Goal: Book appointment/travel/reservation

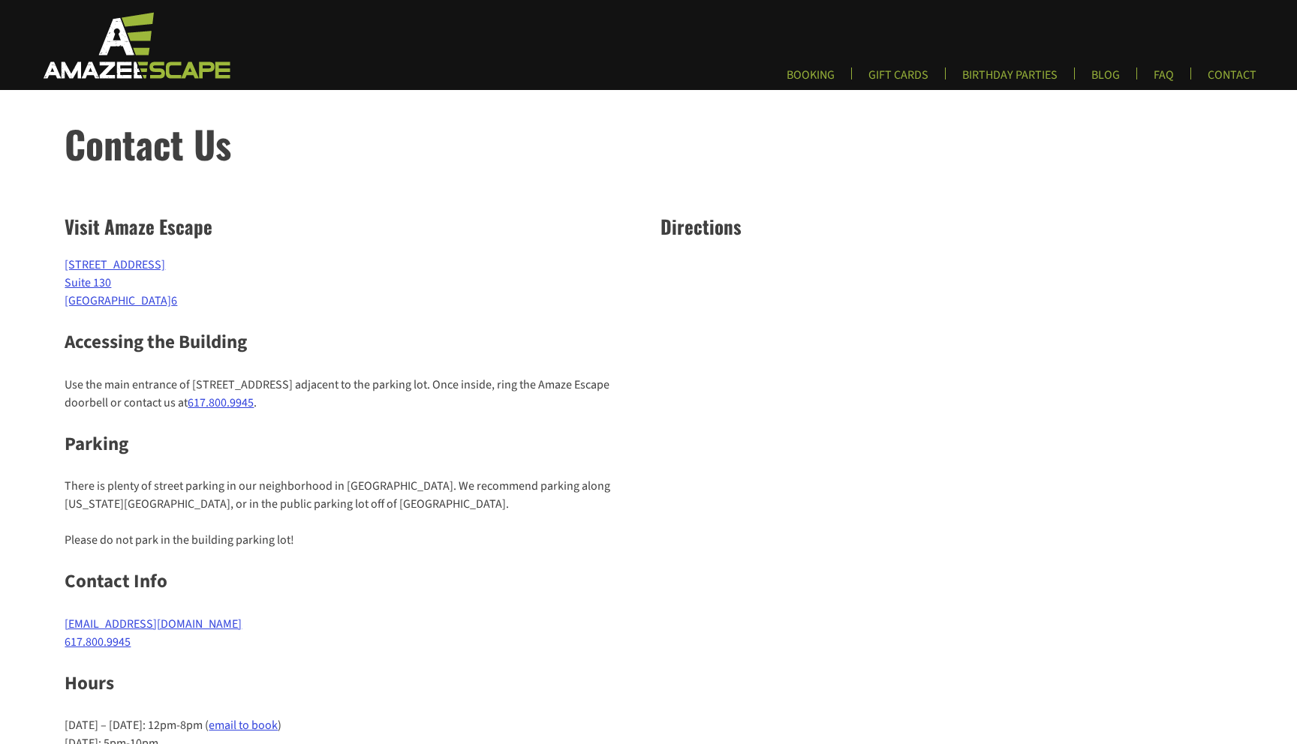
scroll to position [87, 0]
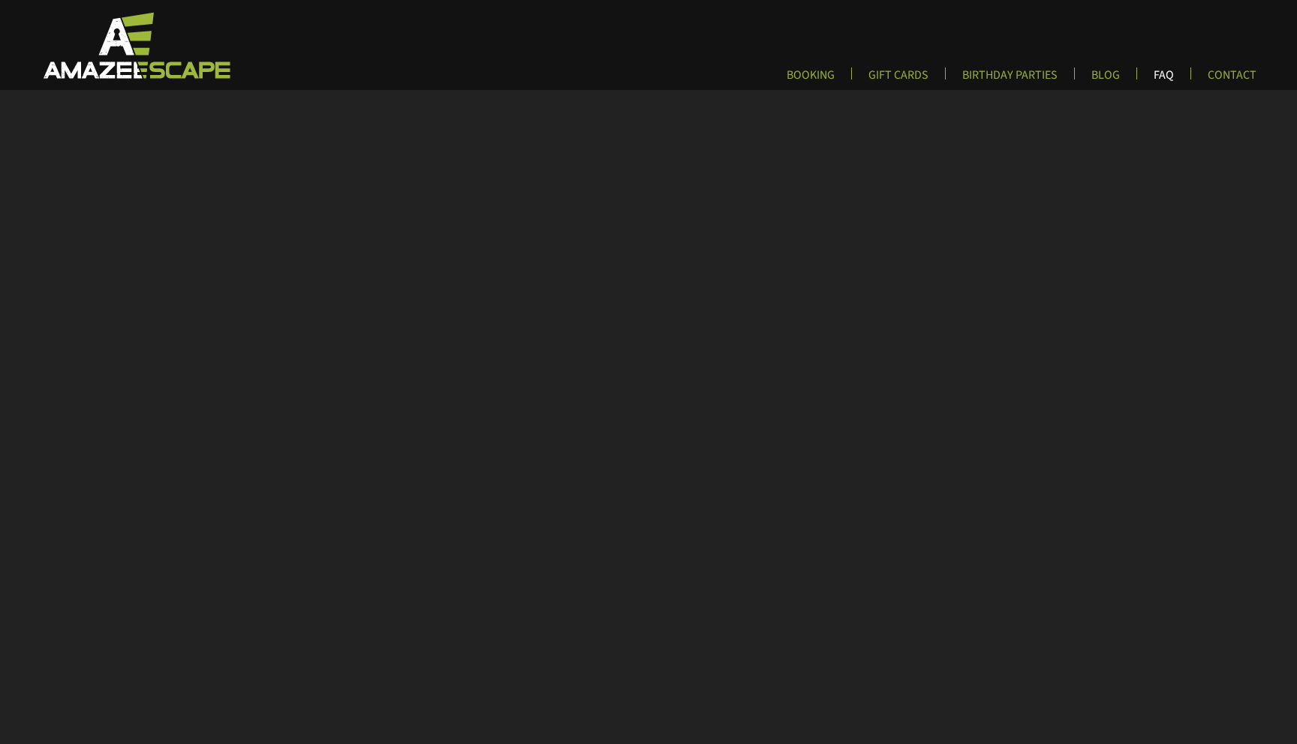
click at [1156, 72] on link "FAQ" at bounding box center [1163, 80] width 44 height 25
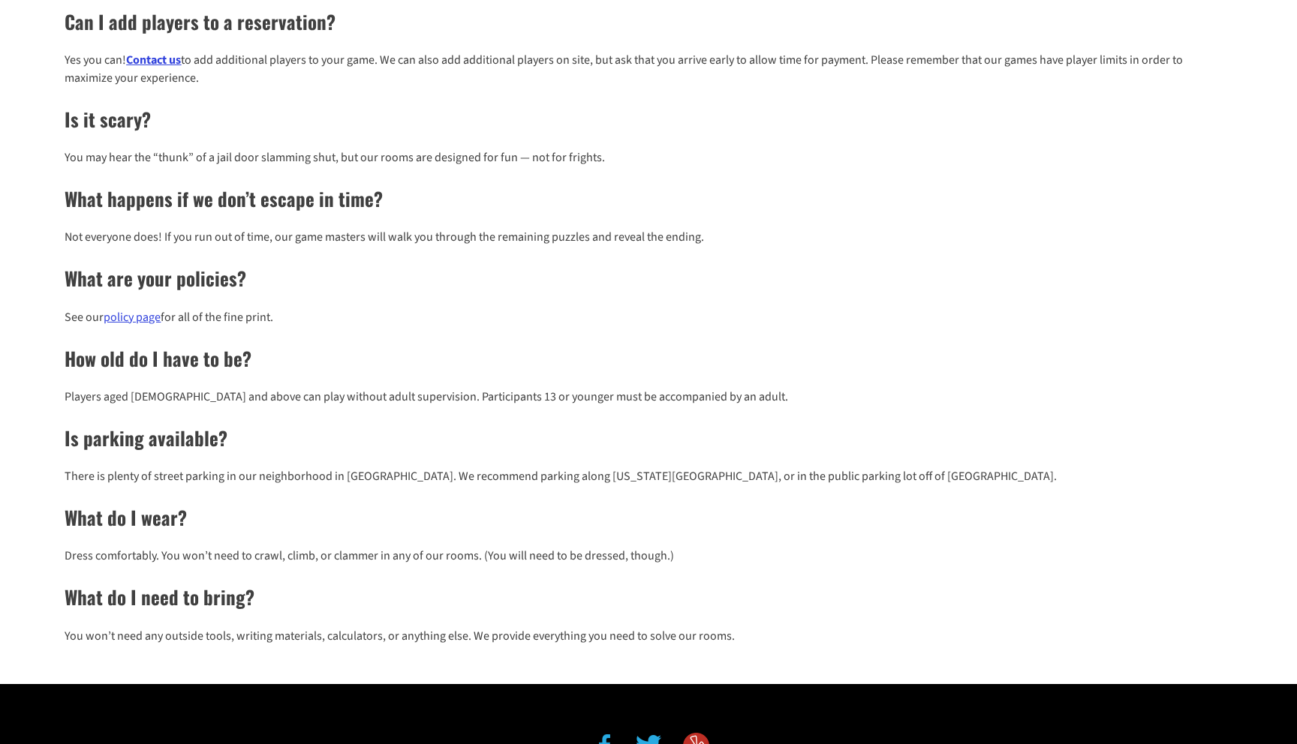
scroll to position [823, 0]
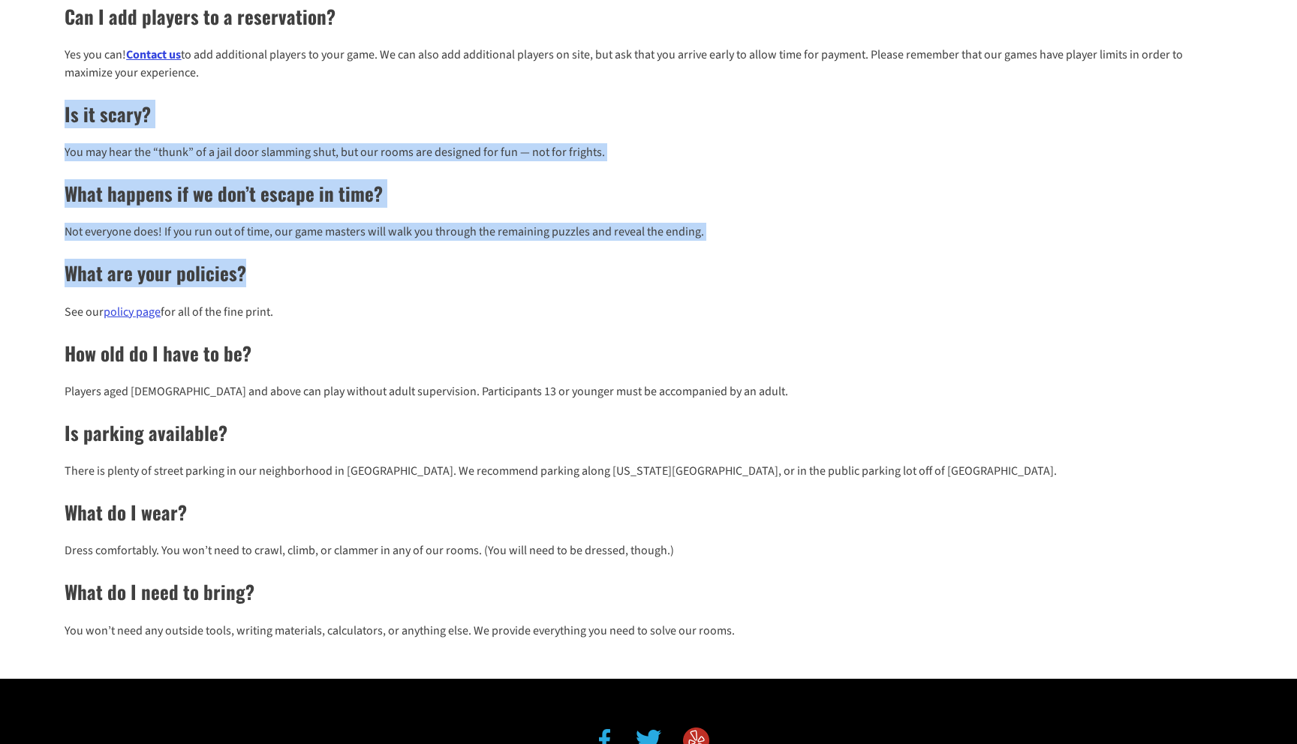
drag, startPoint x: 394, startPoint y: 92, endPoint x: 540, endPoint y: 276, distance: 235.0
click at [540, 276] on div "What is an escape room? An escape room is a live-action, immersive game where p…" at bounding box center [648, 16] width 1167 height 1284
click at [540, 276] on h2 "What are your policies?" at bounding box center [648, 273] width 1167 height 29
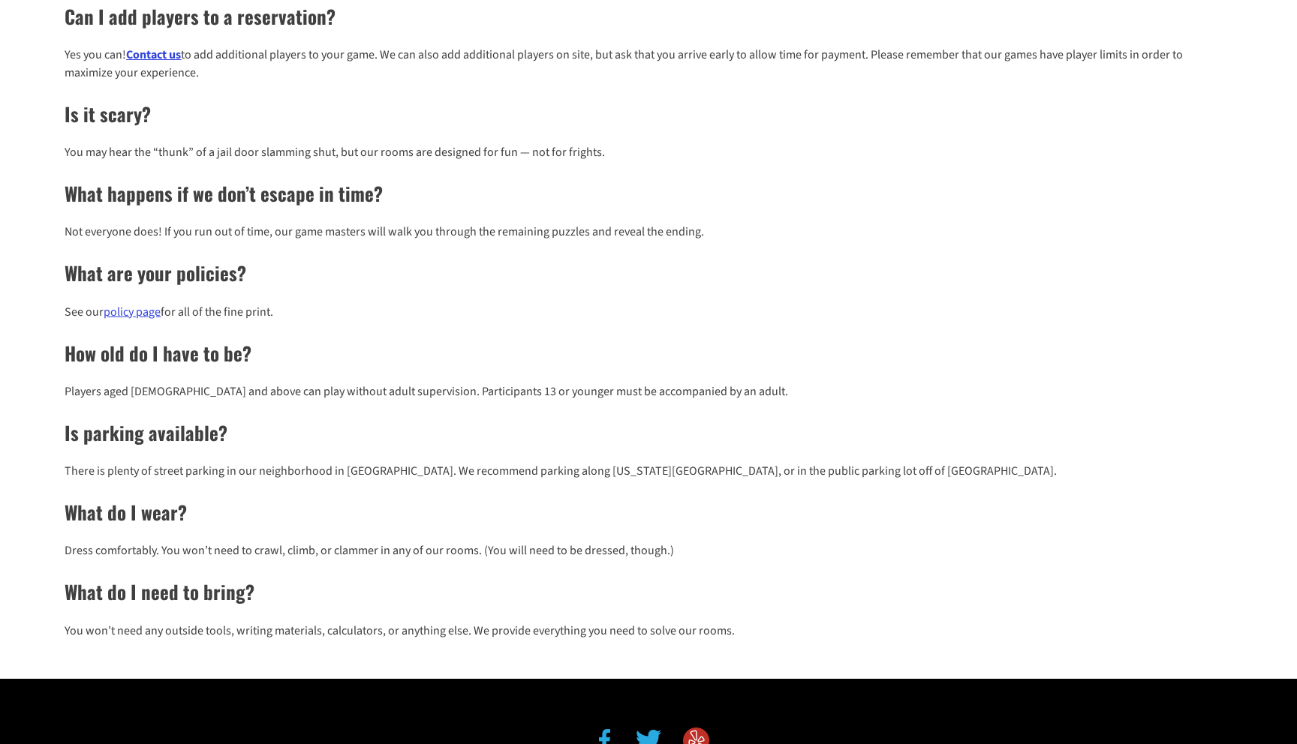
drag, startPoint x: 510, startPoint y: 259, endPoint x: 538, endPoint y: 317, distance: 64.1
click at [538, 317] on div "What is an escape room? An escape room is a live-action, immersive game where p…" at bounding box center [648, 16] width 1167 height 1284
click at [538, 317] on p "See our policy page for all of the fine print." at bounding box center [648, 312] width 1167 height 18
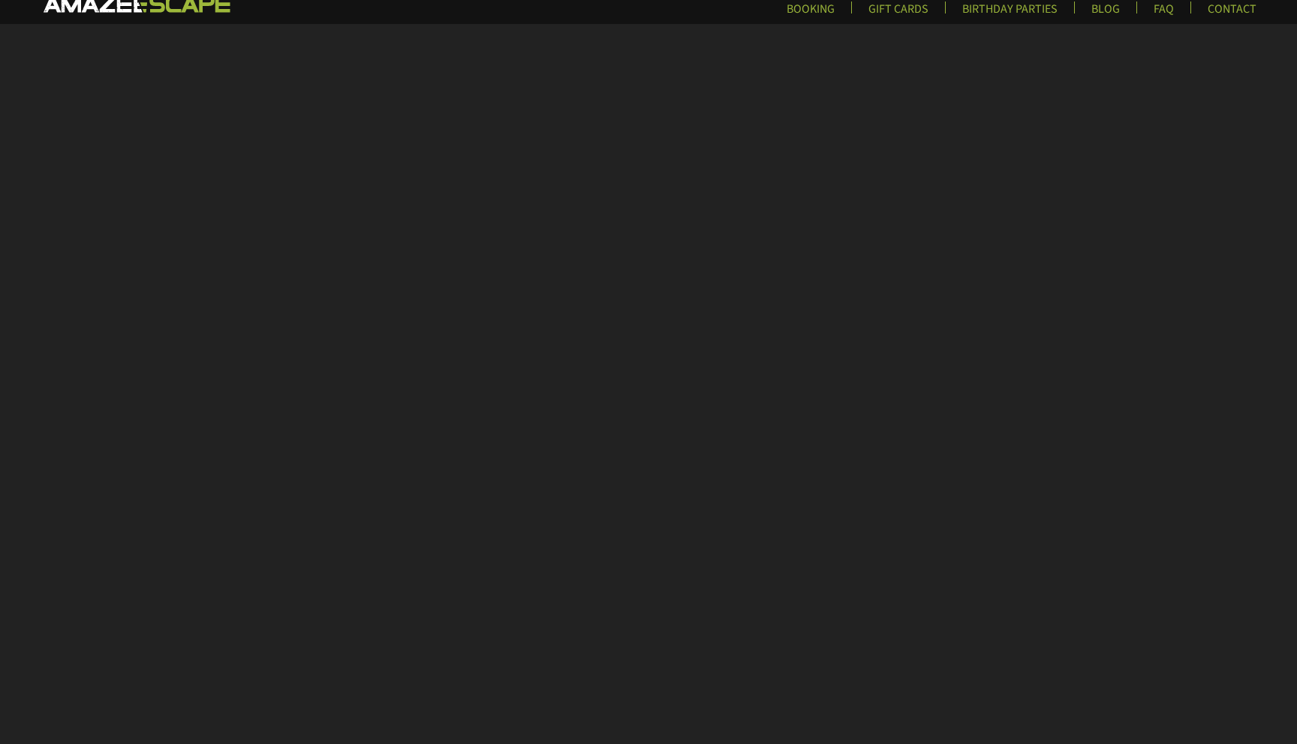
scroll to position [68, 0]
